Goal: Information Seeking & Learning: Check status

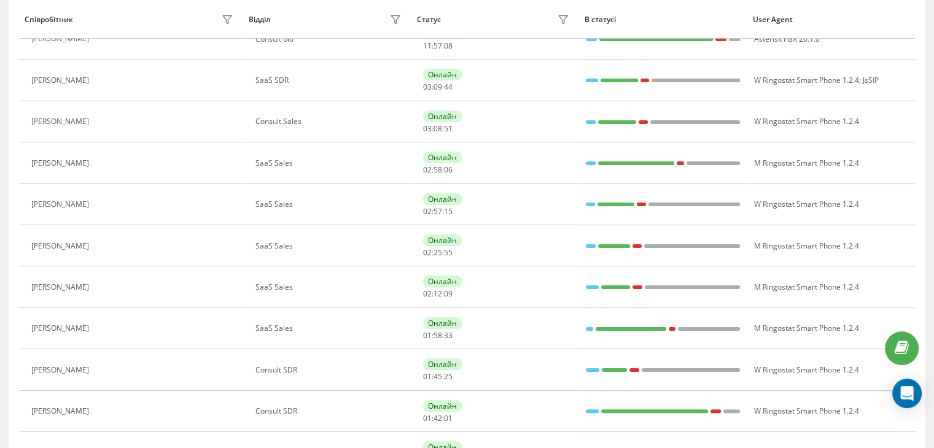
scroll to position [187, 0]
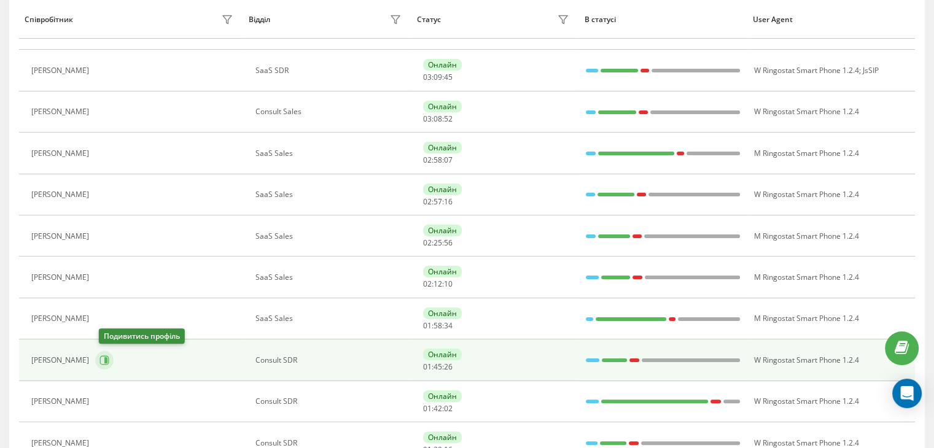
click at [107, 359] on icon at bounding box center [105, 360] width 3 height 6
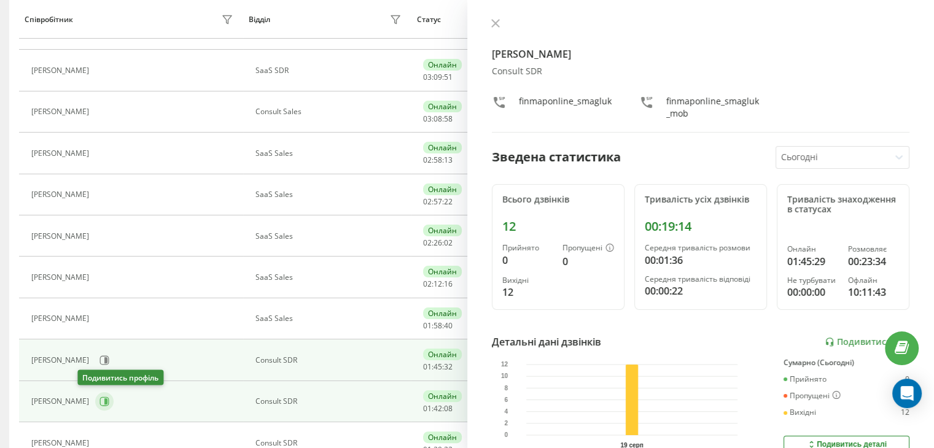
click at [99, 402] on icon at bounding box center [104, 402] width 10 height 10
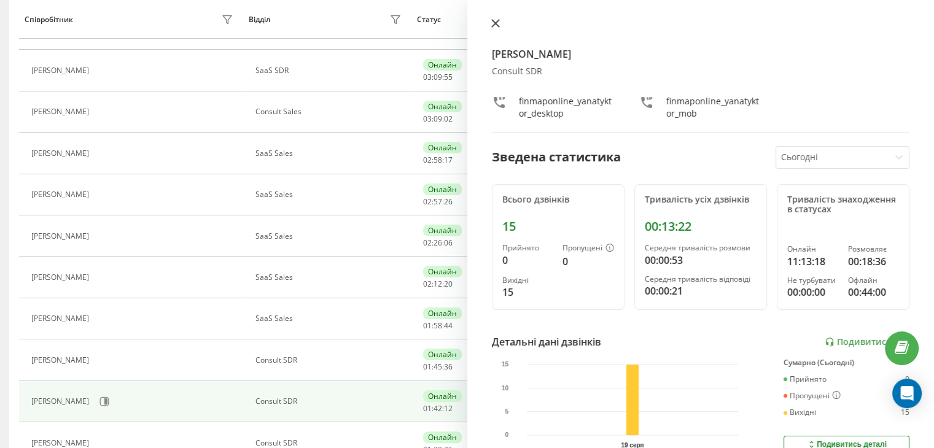
click at [500, 21] on button at bounding box center [496, 24] width 16 height 12
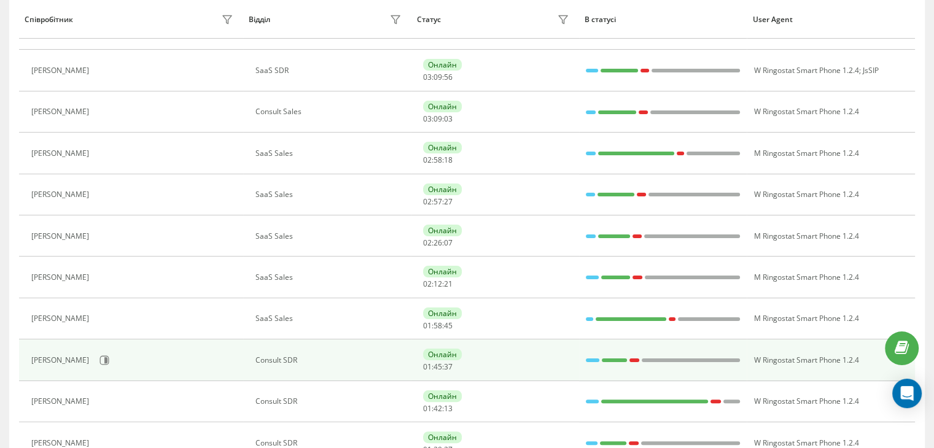
scroll to position [238, 0]
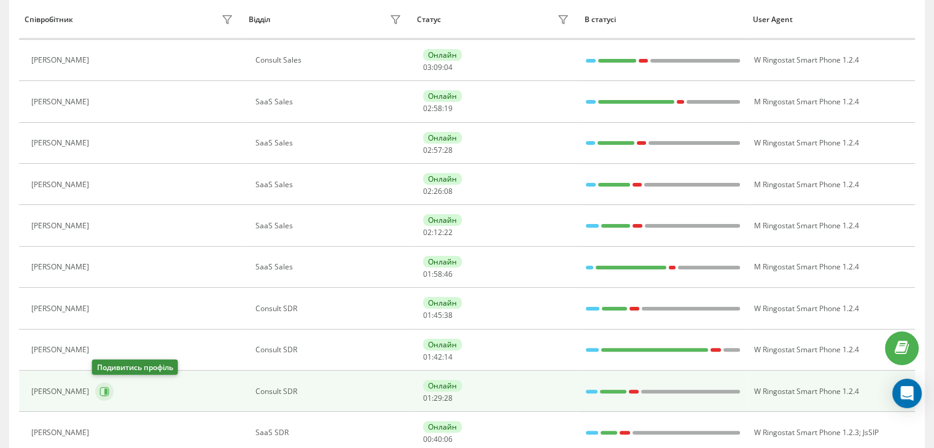
click at [95, 387] on button at bounding box center [104, 392] width 18 height 18
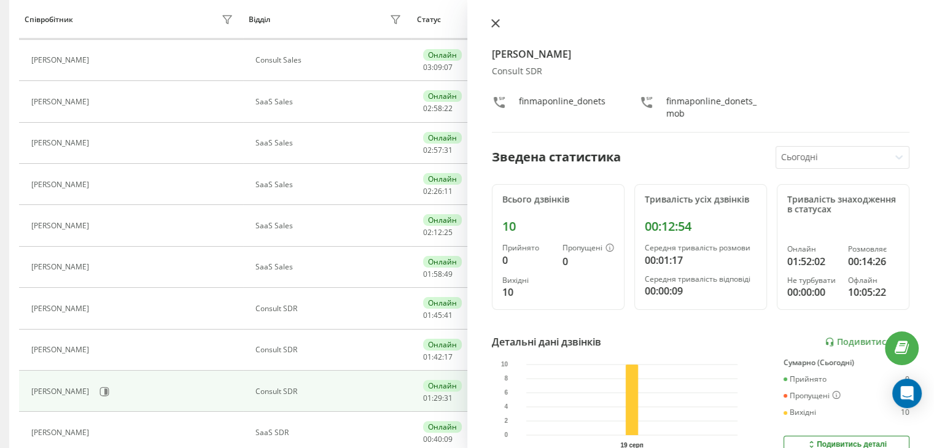
click at [499, 28] on button at bounding box center [496, 24] width 16 height 12
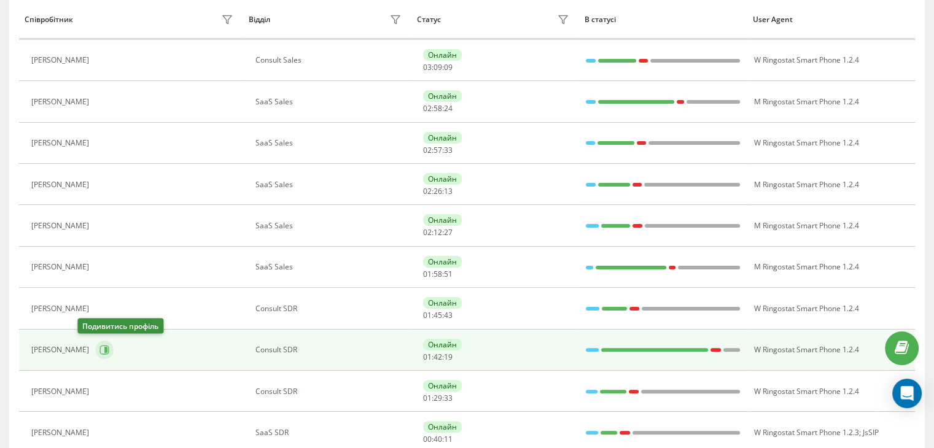
click at [99, 345] on icon at bounding box center [104, 350] width 10 height 10
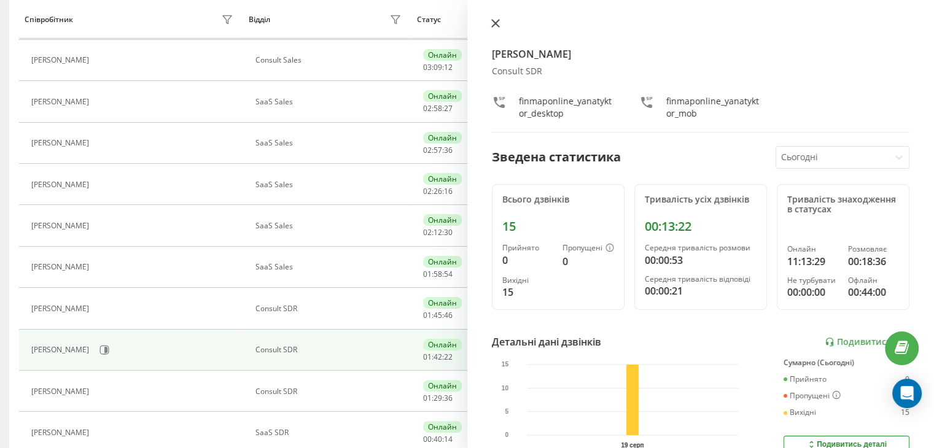
click at [493, 23] on icon at bounding box center [495, 23] width 9 height 9
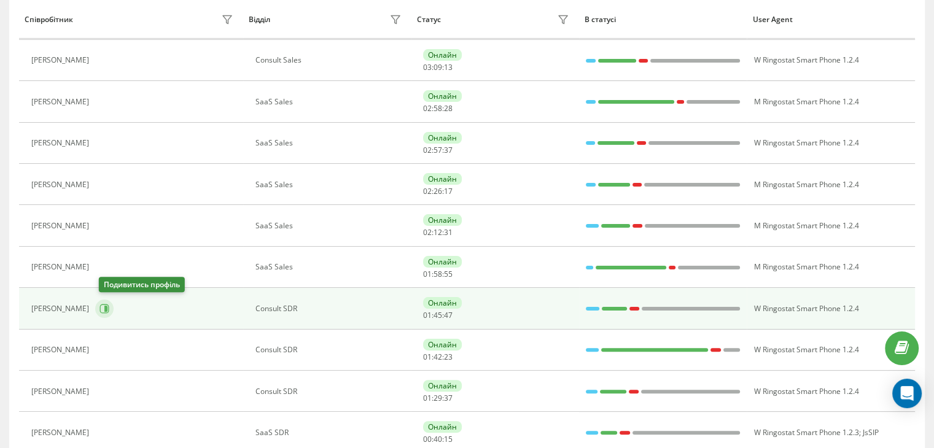
click at [109, 304] on icon at bounding box center [104, 308] width 9 height 9
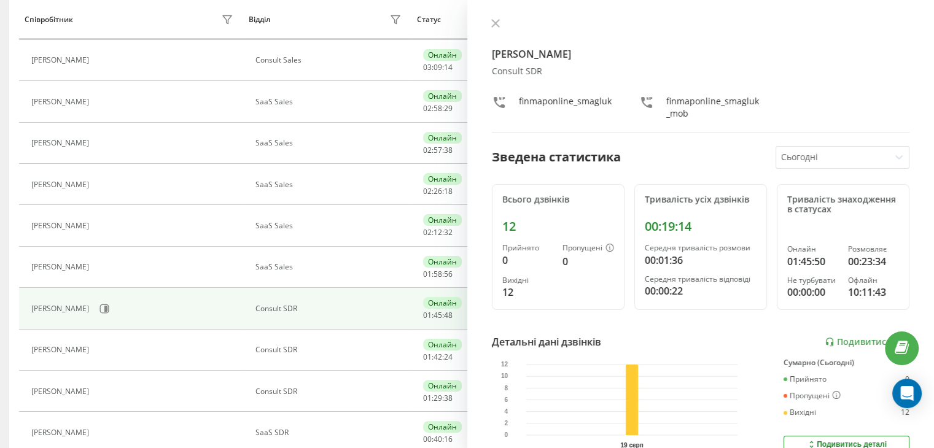
scroll to position [74, 0]
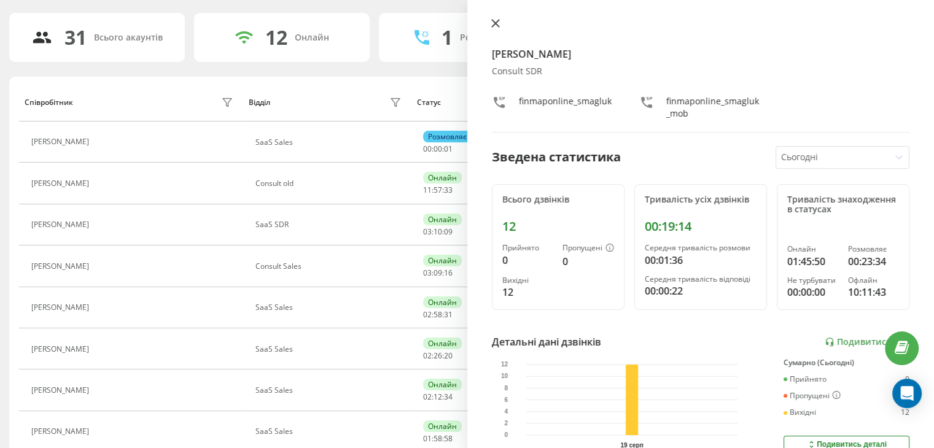
click at [491, 30] on button at bounding box center [496, 24] width 16 height 12
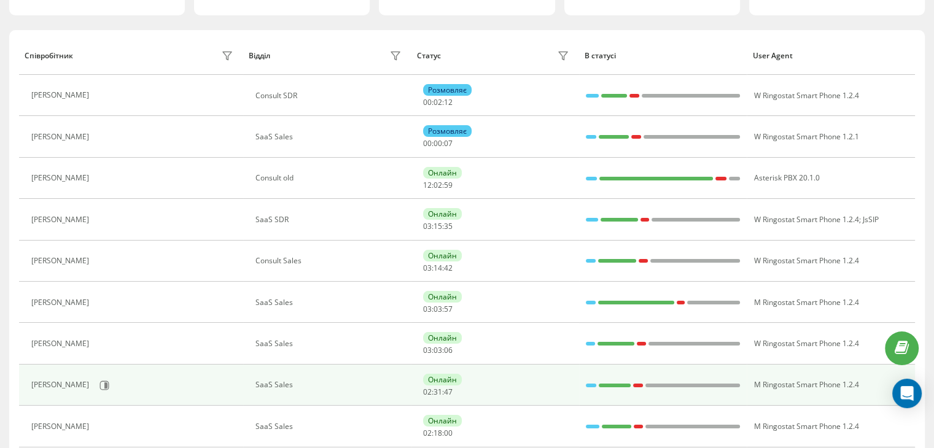
scroll to position [197, 0]
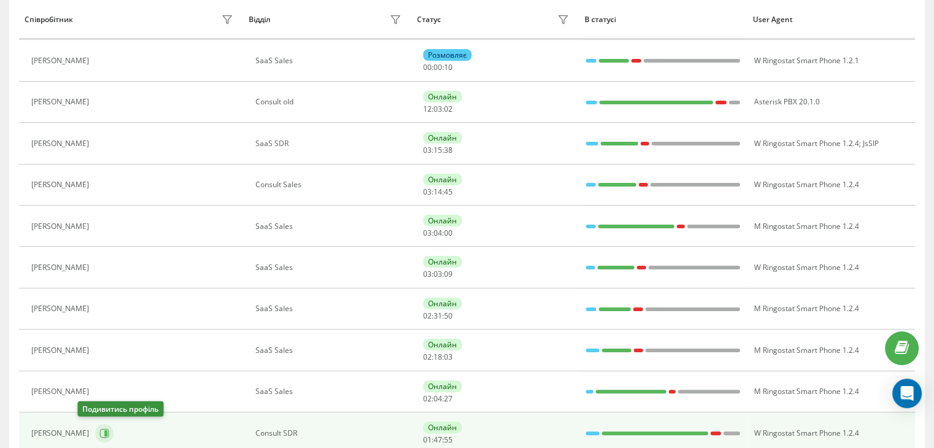
click at [95, 428] on button at bounding box center [104, 433] width 18 height 18
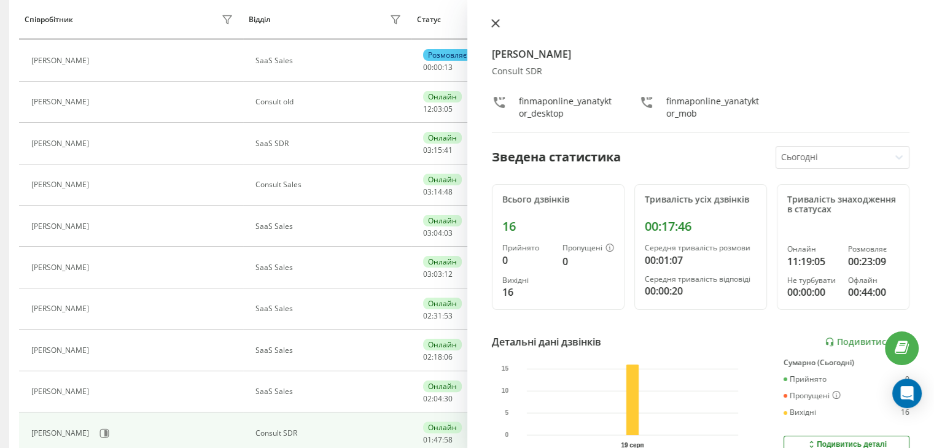
click at [490, 22] on button at bounding box center [496, 24] width 16 height 12
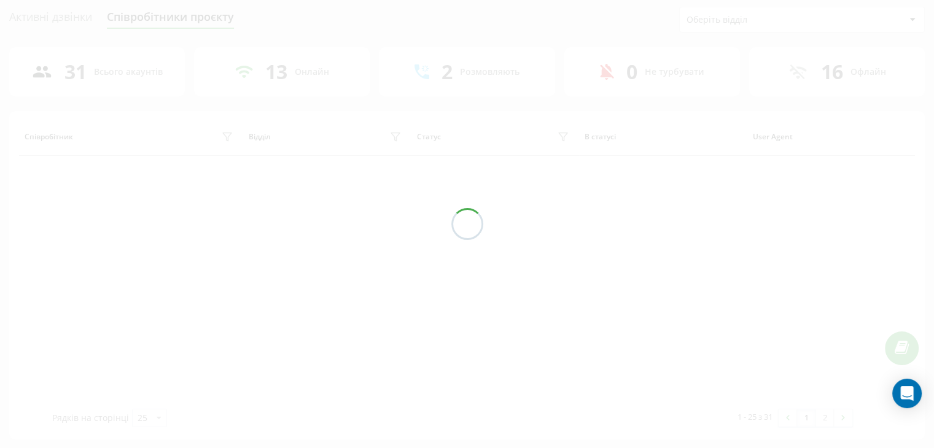
scroll to position [197, 0]
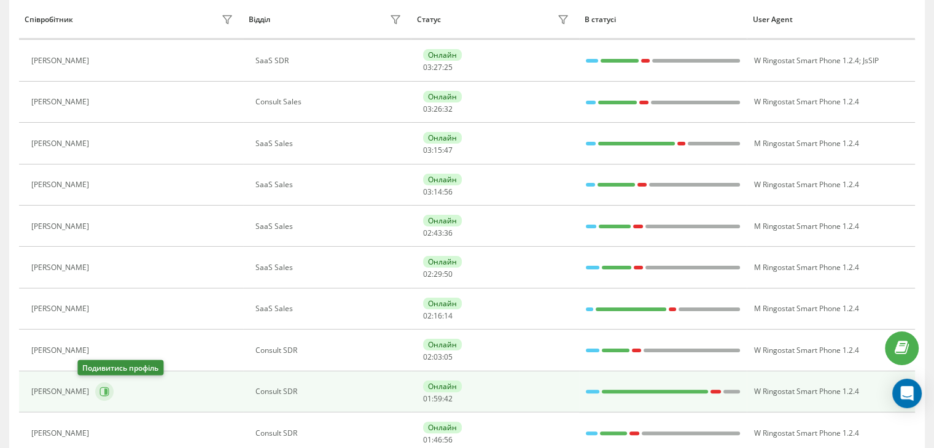
click at [100, 391] on icon at bounding box center [104, 392] width 9 height 9
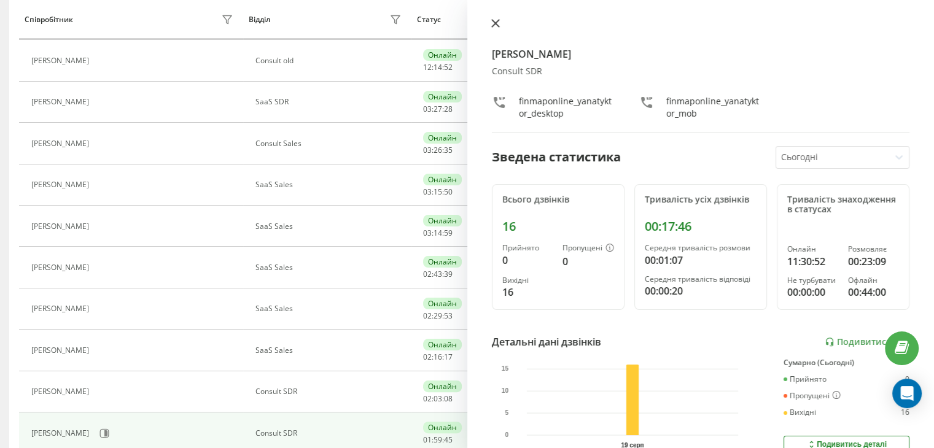
click at [493, 28] on button at bounding box center [496, 24] width 16 height 12
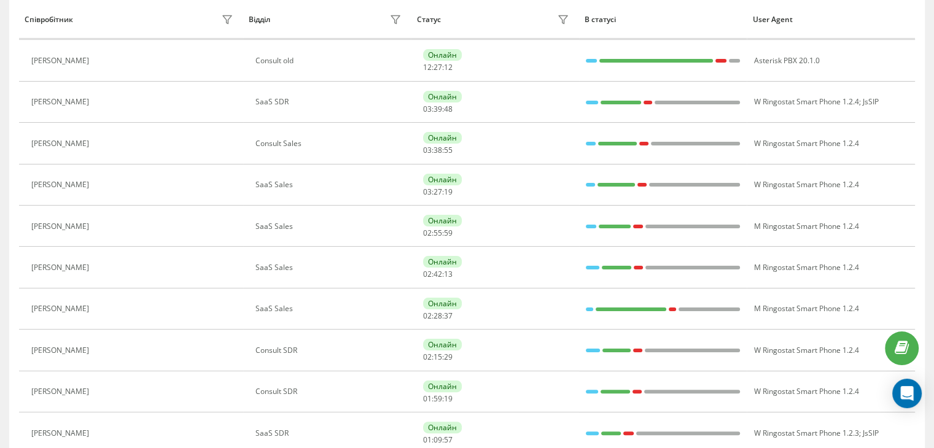
scroll to position [155, 0]
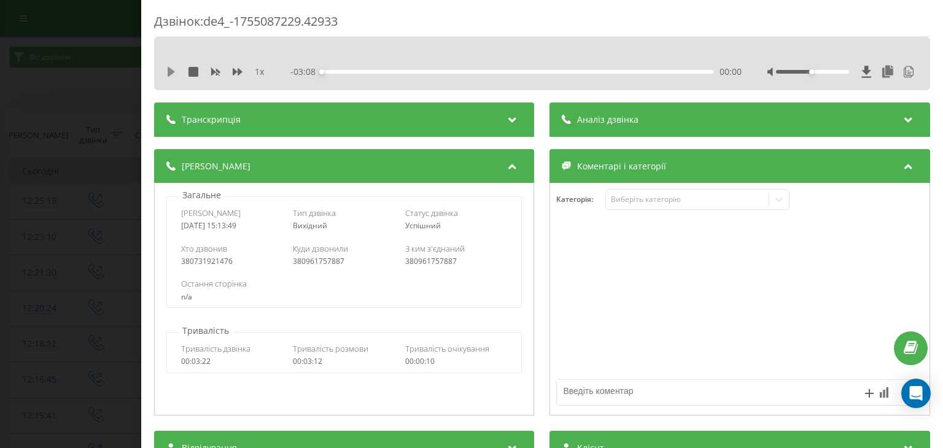
click at [172, 76] on icon at bounding box center [171, 72] width 10 height 10
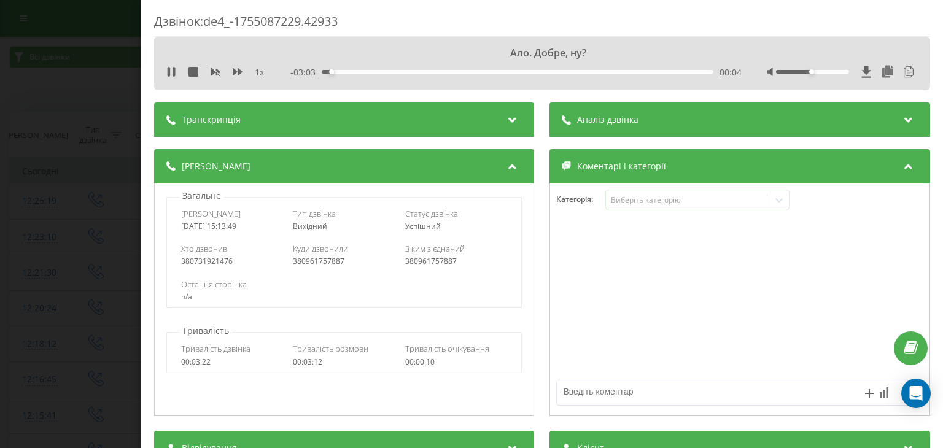
click at [260, 77] on span "1 x" at bounding box center [259, 72] width 9 height 12
click at [368, 71] on div "00:23" at bounding box center [517, 72] width 391 height 4
click at [398, 75] on div "- 02:44 00:23 00:23" at bounding box center [516, 72] width 451 height 12
click at [394, 72] on div "00:35" at bounding box center [517, 72] width 391 height 4
click at [416, 72] on div "00:36" at bounding box center [517, 72] width 391 height 4
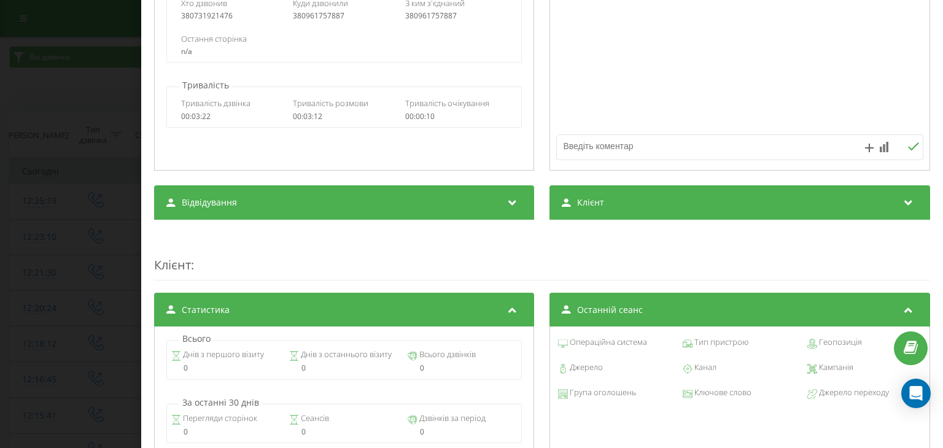
scroll to position [368, 0]
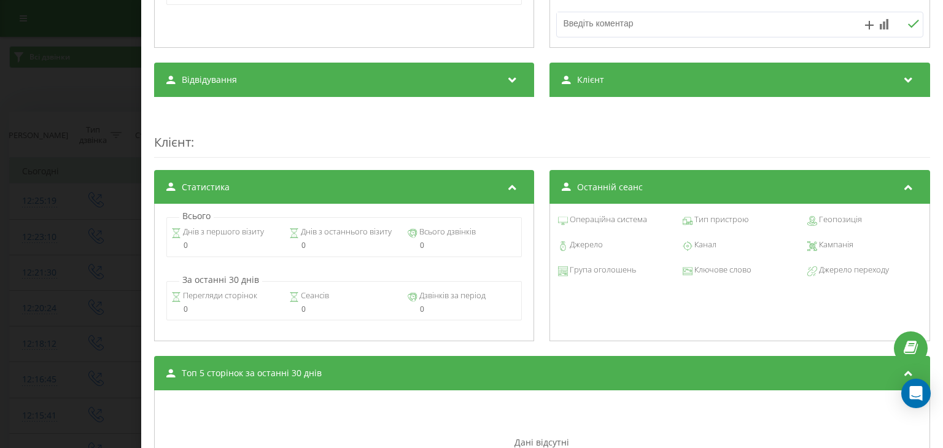
click at [509, 81] on icon at bounding box center [512, 78] width 15 height 12
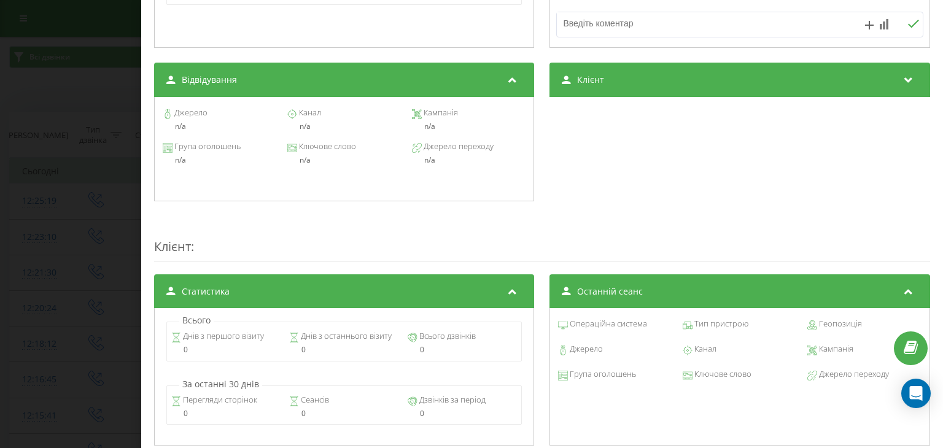
click at [509, 81] on icon at bounding box center [512, 78] width 15 height 12
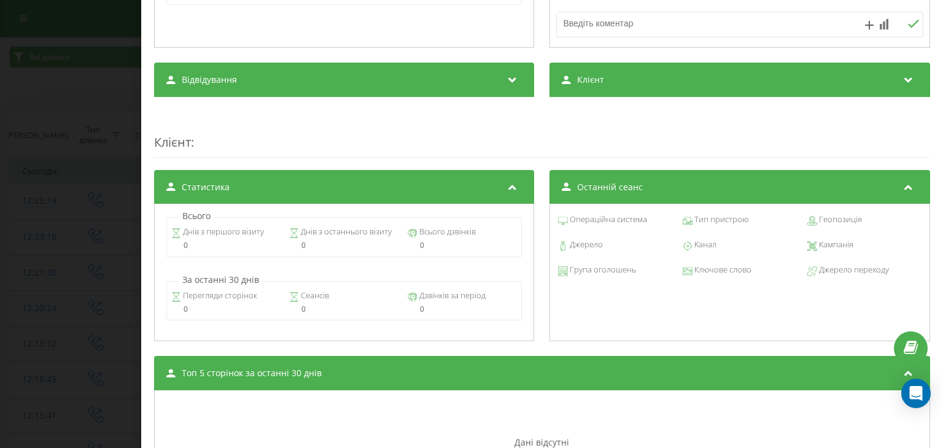
click at [899, 69] on div "Клієнт" at bounding box center [740, 80] width 380 height 34
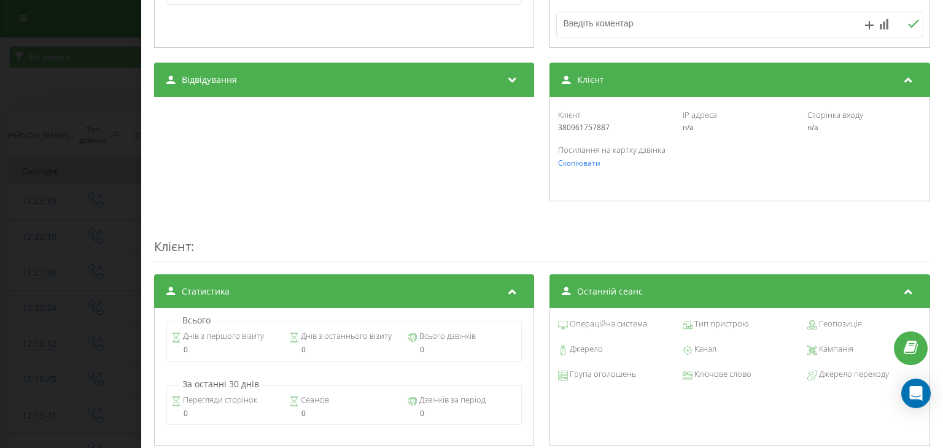
click at [899, 69] on div "Клієнт" at bounding box center [740, 80] width 380 height 34
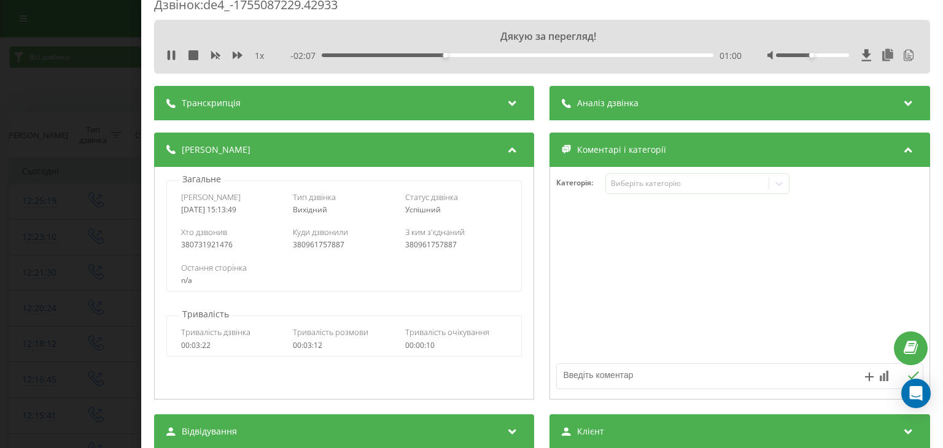
scroll to position [0, 0]
